Goal: Information Seeking & Learning: Learn about a topic

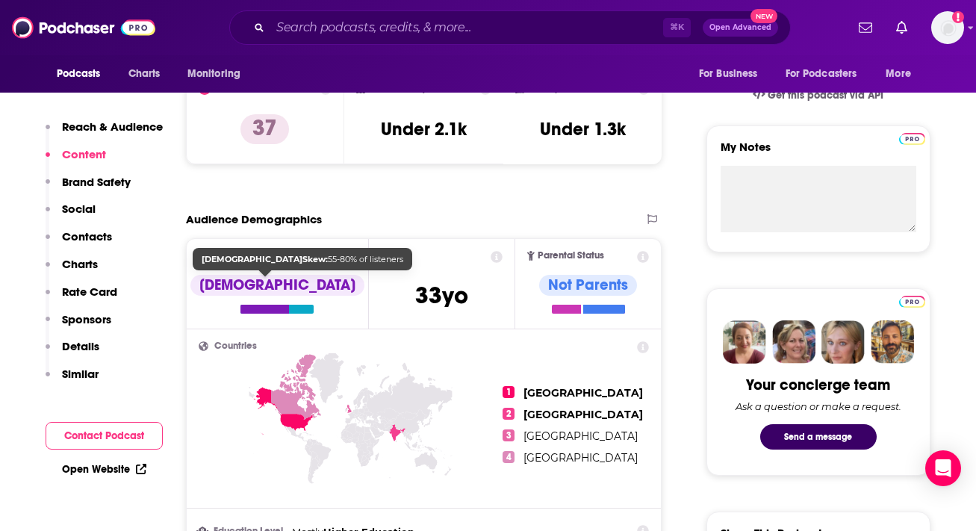
scroll to position [478, 0]
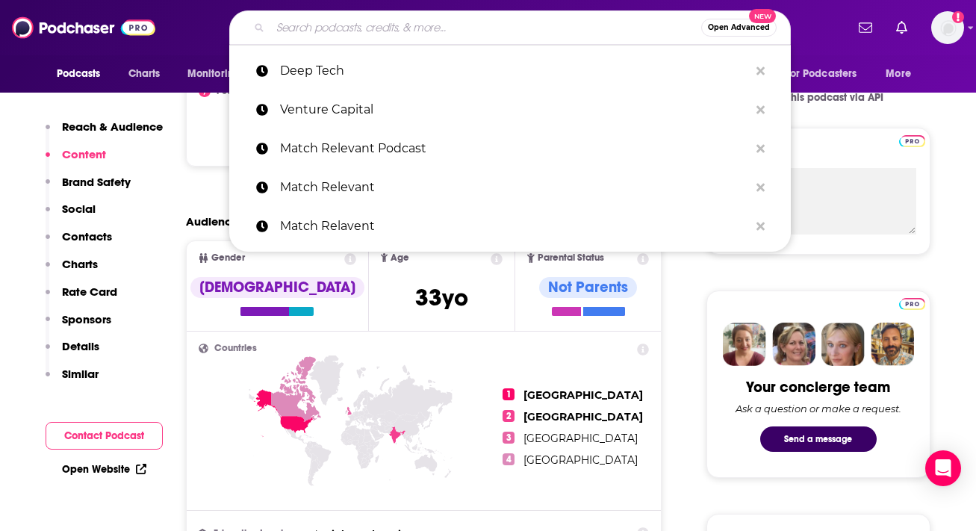
click at [388, 32] on input "Search podcasts, credits, & more..." at bounding box center [485, 28] width 431 height 24
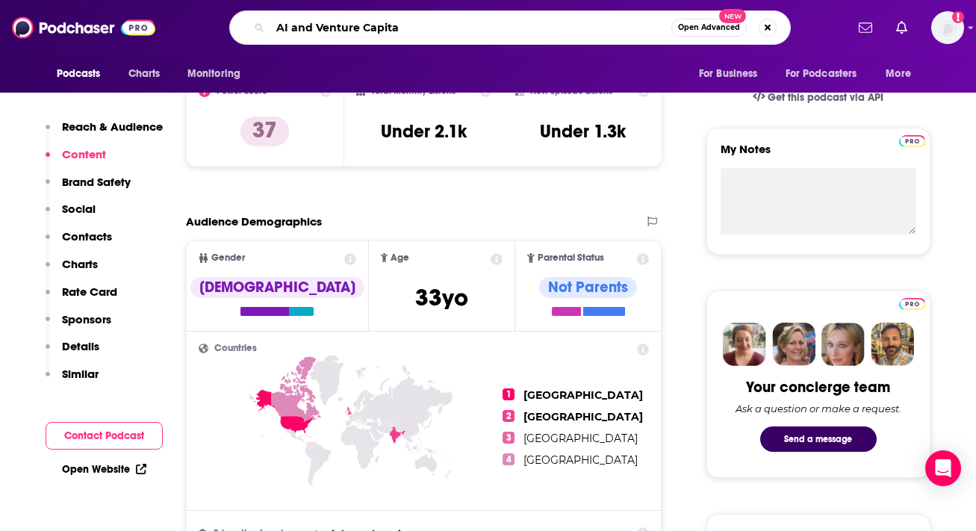
type input "AI and Venture Capital"
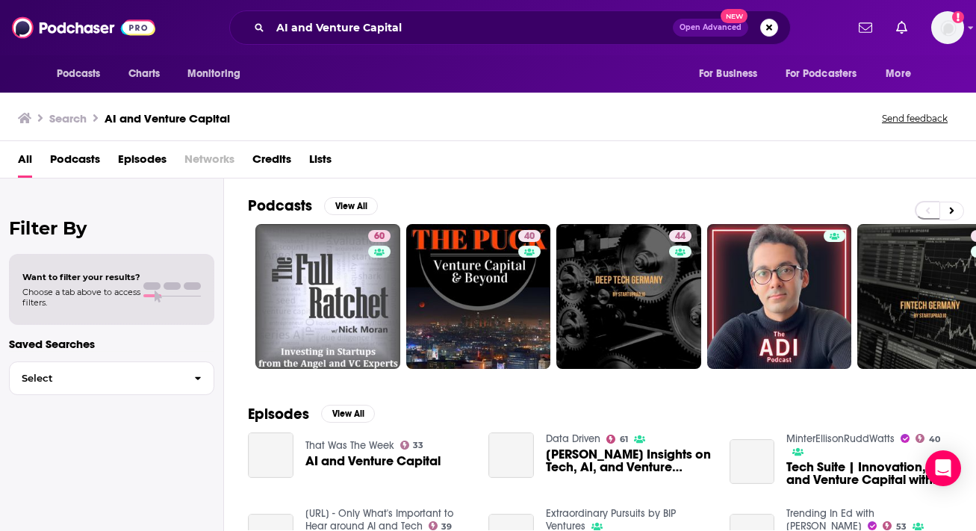
click at [606, 159] on div "All Podcasts Episodes Networks Credits Lists" at bounding box center [491, 162] width 946 height 31
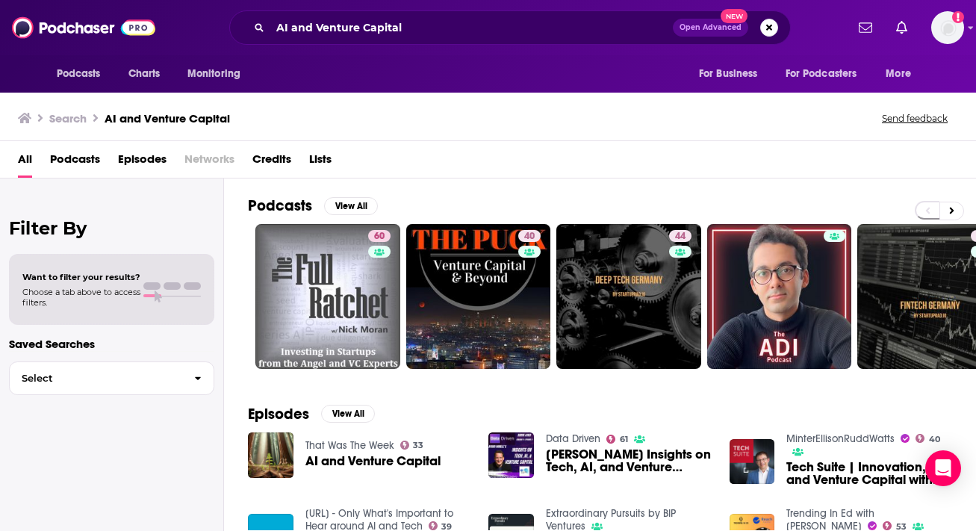
click at [961, 163] on div "All Podcasts Episodes Networks Credits Lists" at bounding box center [491, 162] width 946 height 31
click at [580, 459] on span "[PERSON_NAME] Insights on Tech, AI, and Venture Capital" at bounding box center [629, 460] width 166 height 25
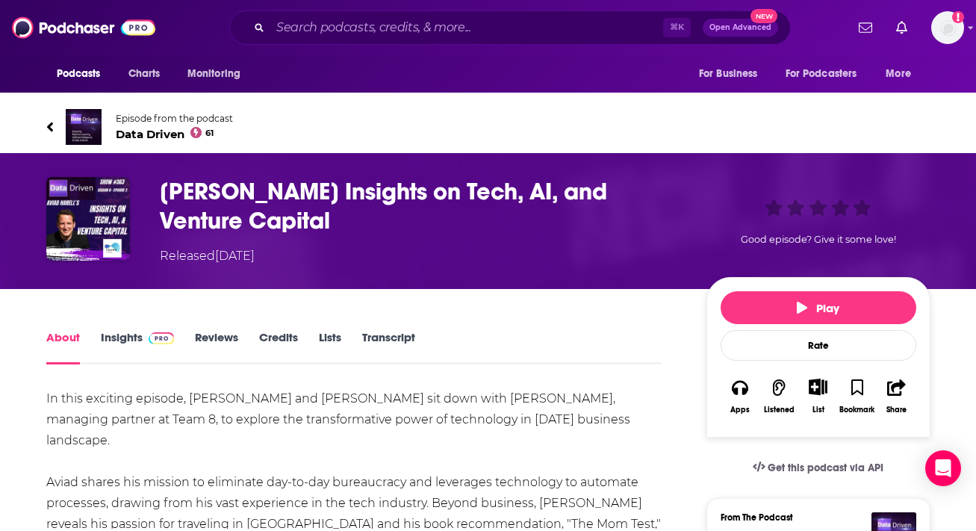
click at [506, 349] on div "About Insights Reviews Credits Lists Transcript" at bounding box center [354, 346] width 616 height 37
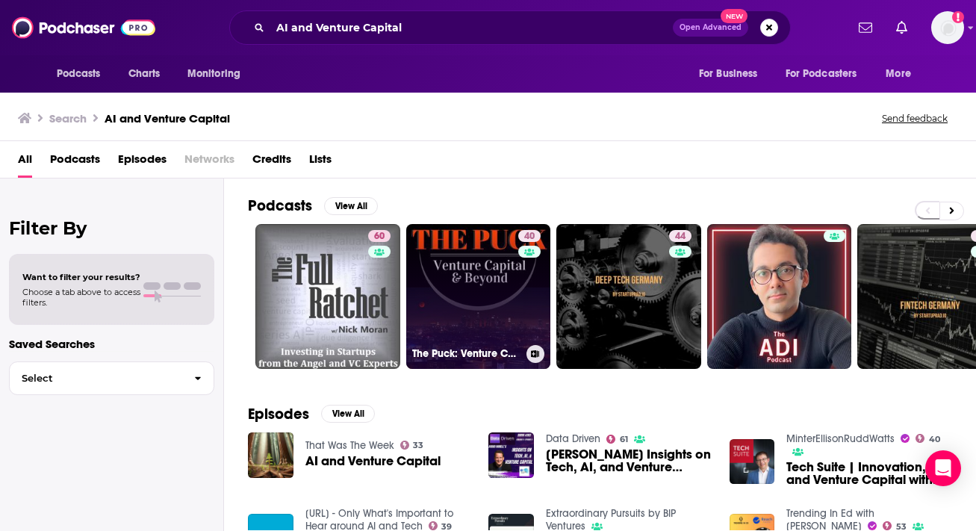
click at [476, 300] on link "40 The Puck: Venture Capital and Beyond" at bounding box center [478, 296] width 145 height 145
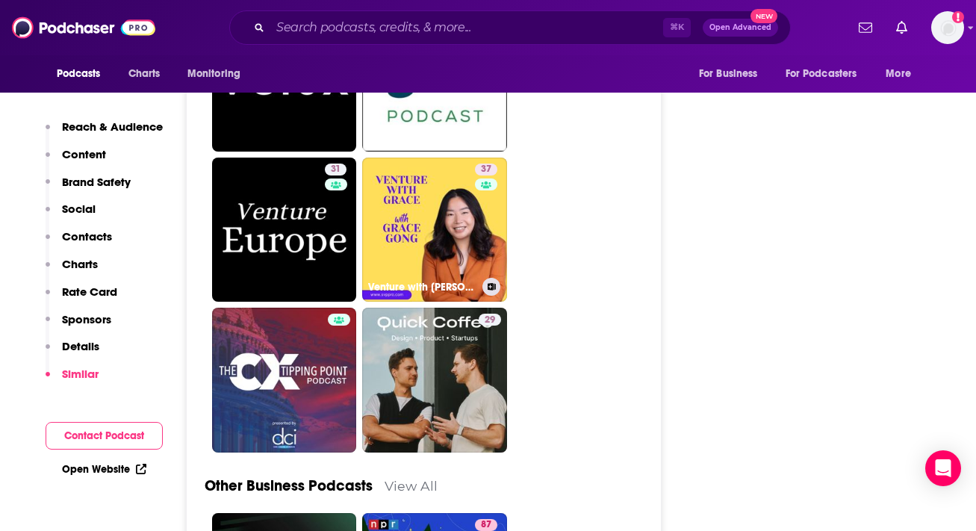
scroll to position [3852, 0]
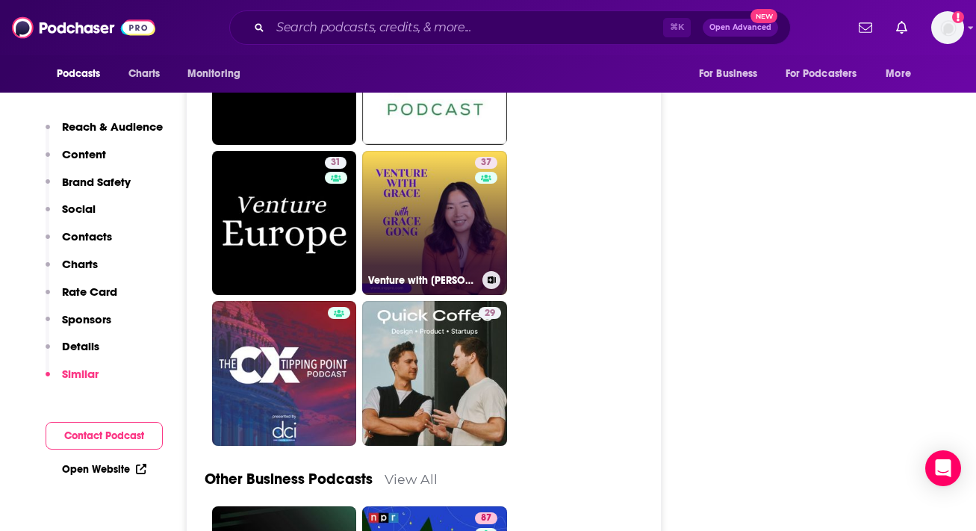
click at [452, 252] on link "37 Venture with [PERSON_NAME]" at bounding box center [434, 223] width 145 height 145
type input "[URL][DOMAIN_NAME]"
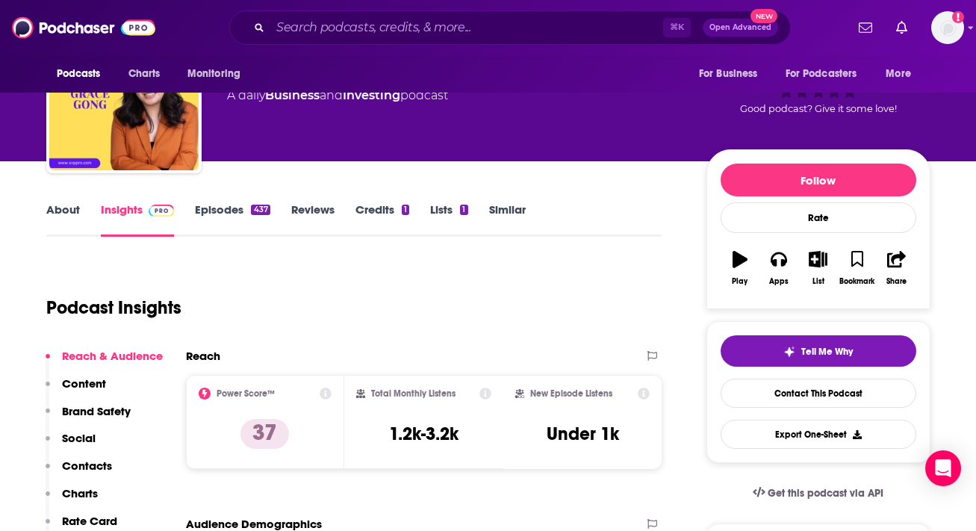
scroll to position [90, 0]
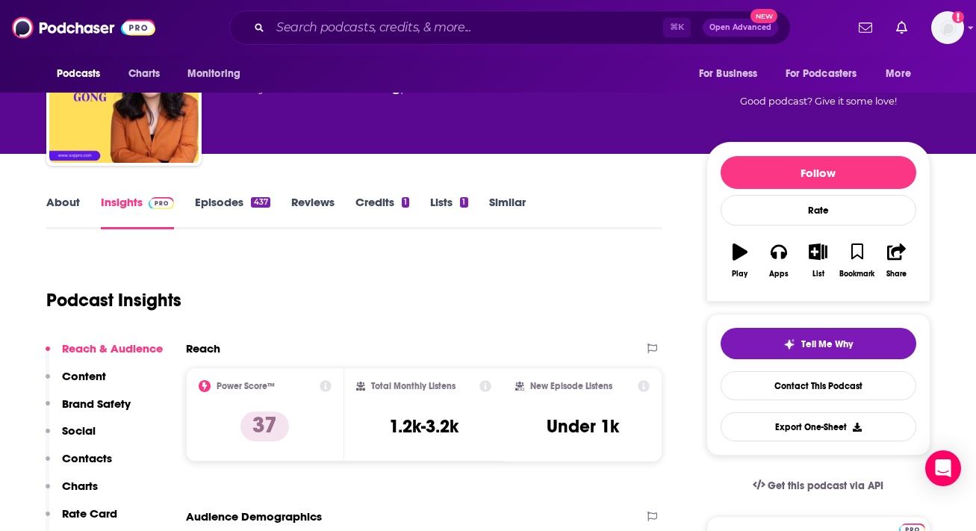
click at [515, 201] on link "Similar" at bounding box center [507, 212] width 37 height 34
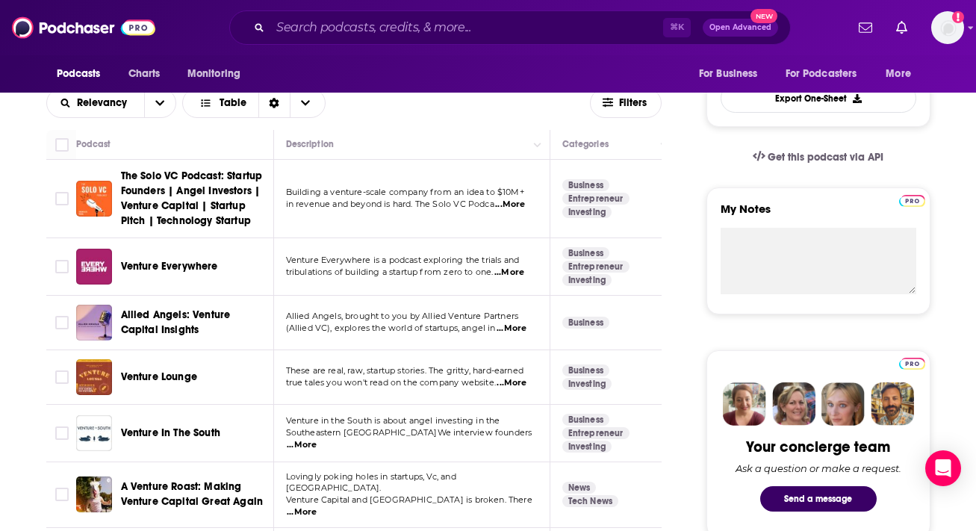
scroll to position [448, 0]
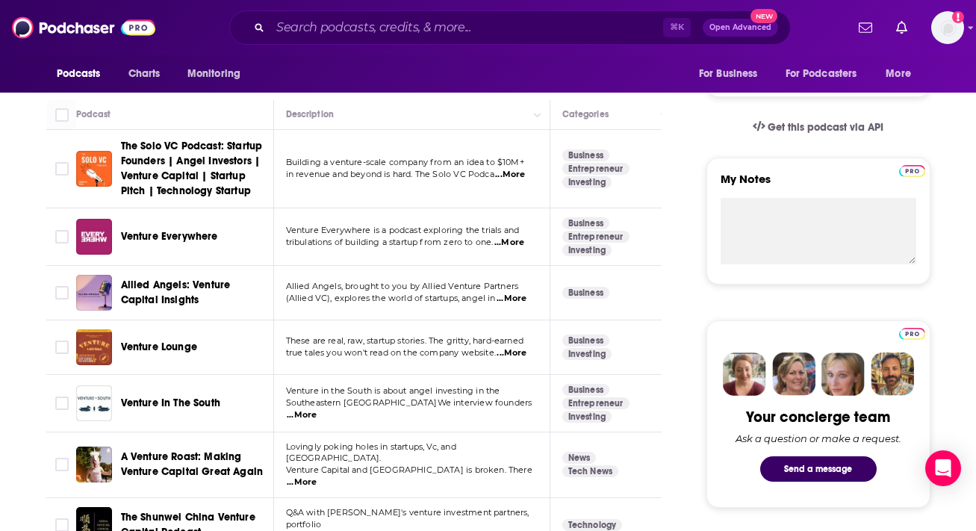
click at [512, 178] on span "...More" at bounding box center [510, 175] width 30 height 12
click at [514, 180] on span "...More" at bounding box center [510, 175] width 30 height 12
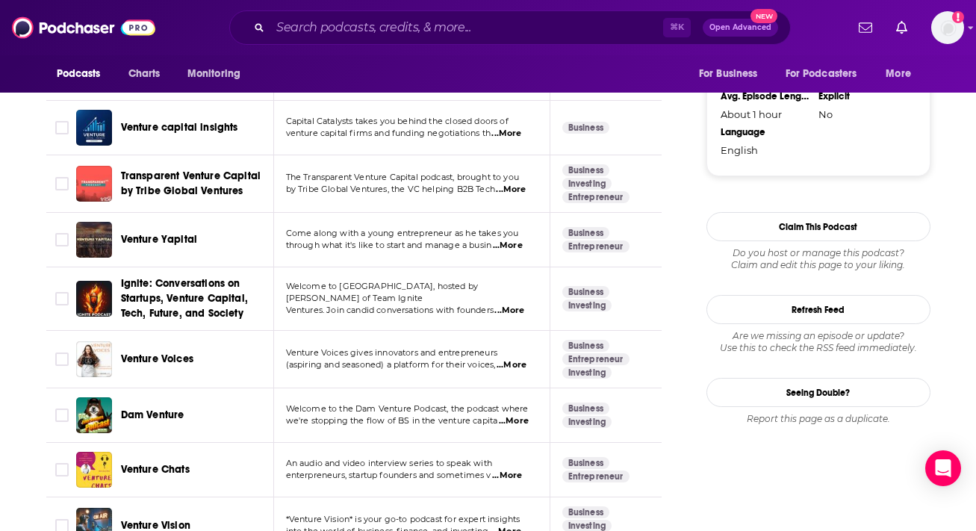
scroll to position [1403, 0]
